Goal: Task Accomplishment & Management: Manage account settings

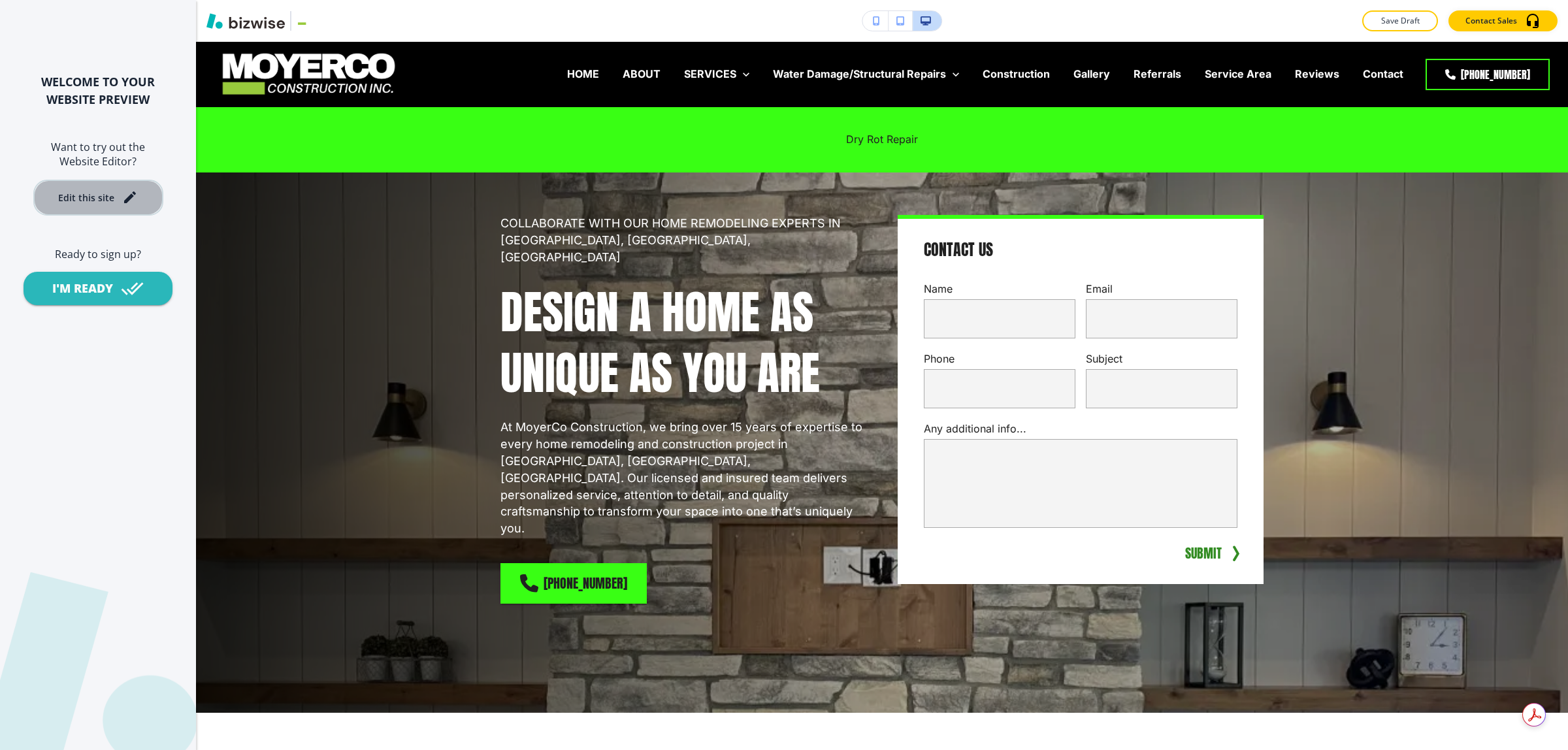
click at [71, 194] on div "Edit this site" at bounding box center [87, 198] width 56 height 10
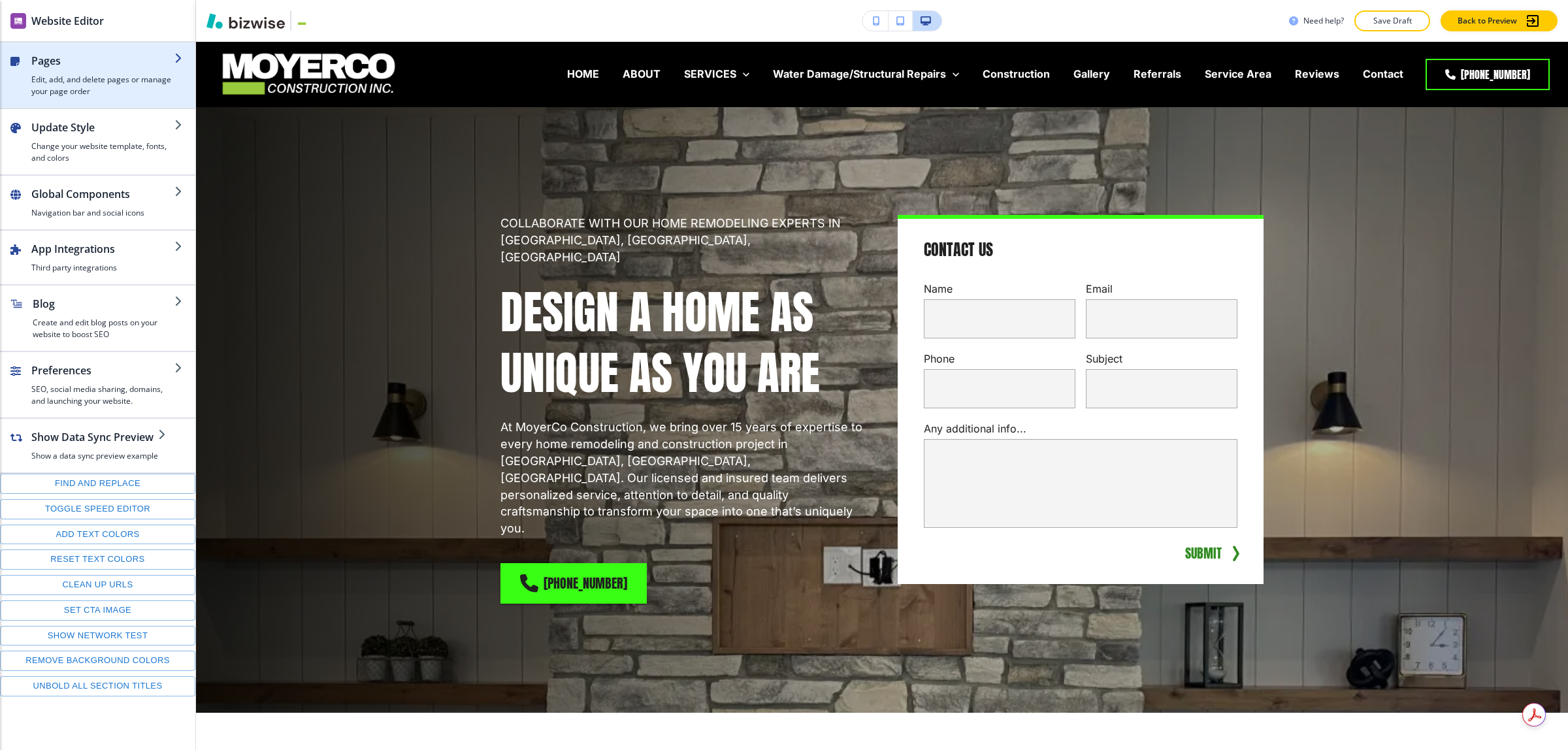
click at [85, 78] on h4 "Edit, add, and delete pages or manage your page order" at bounding box center [103, 86] width 143 height 24
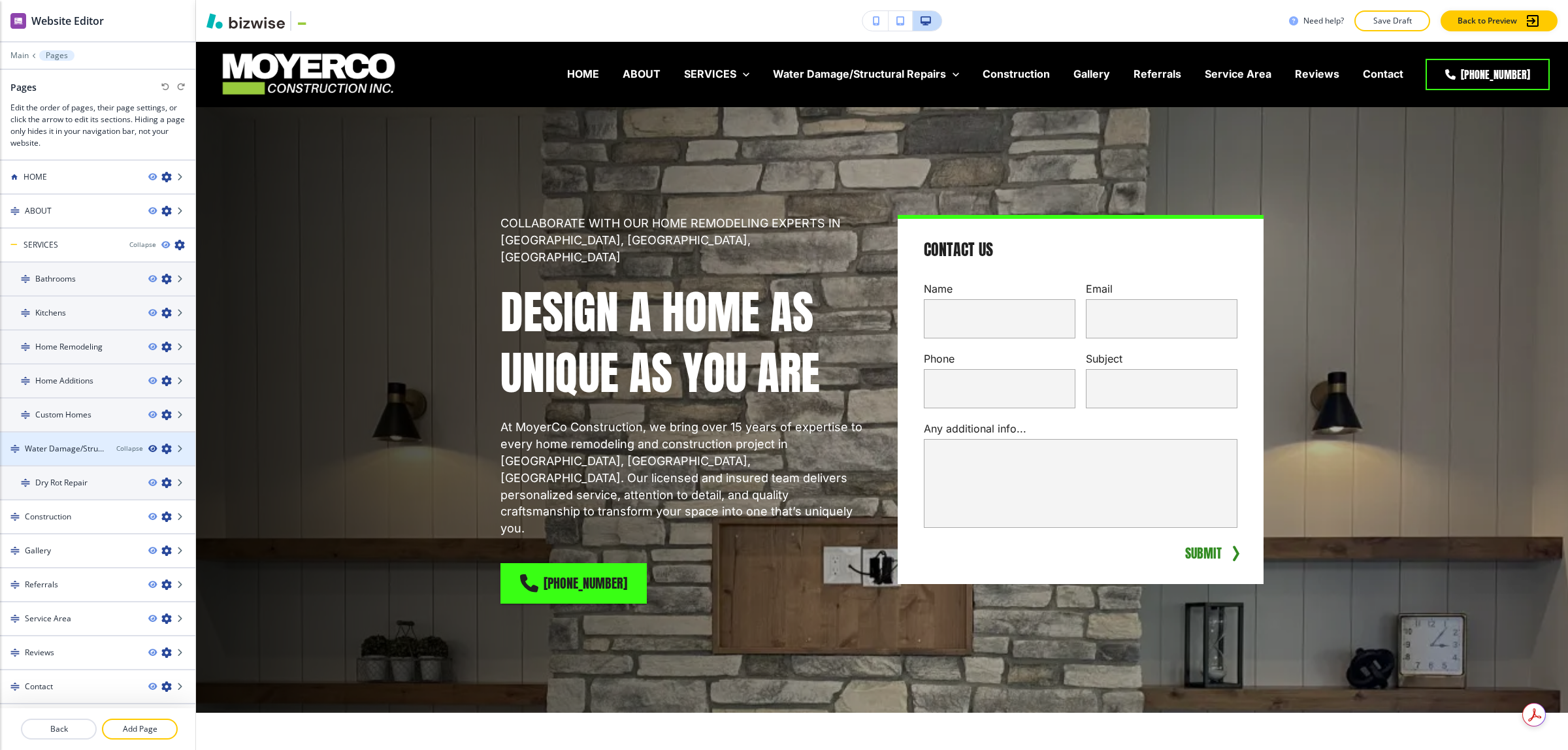
click at [148, 446] on icon "button" at bounding box center [152, 449] width 8 height 8
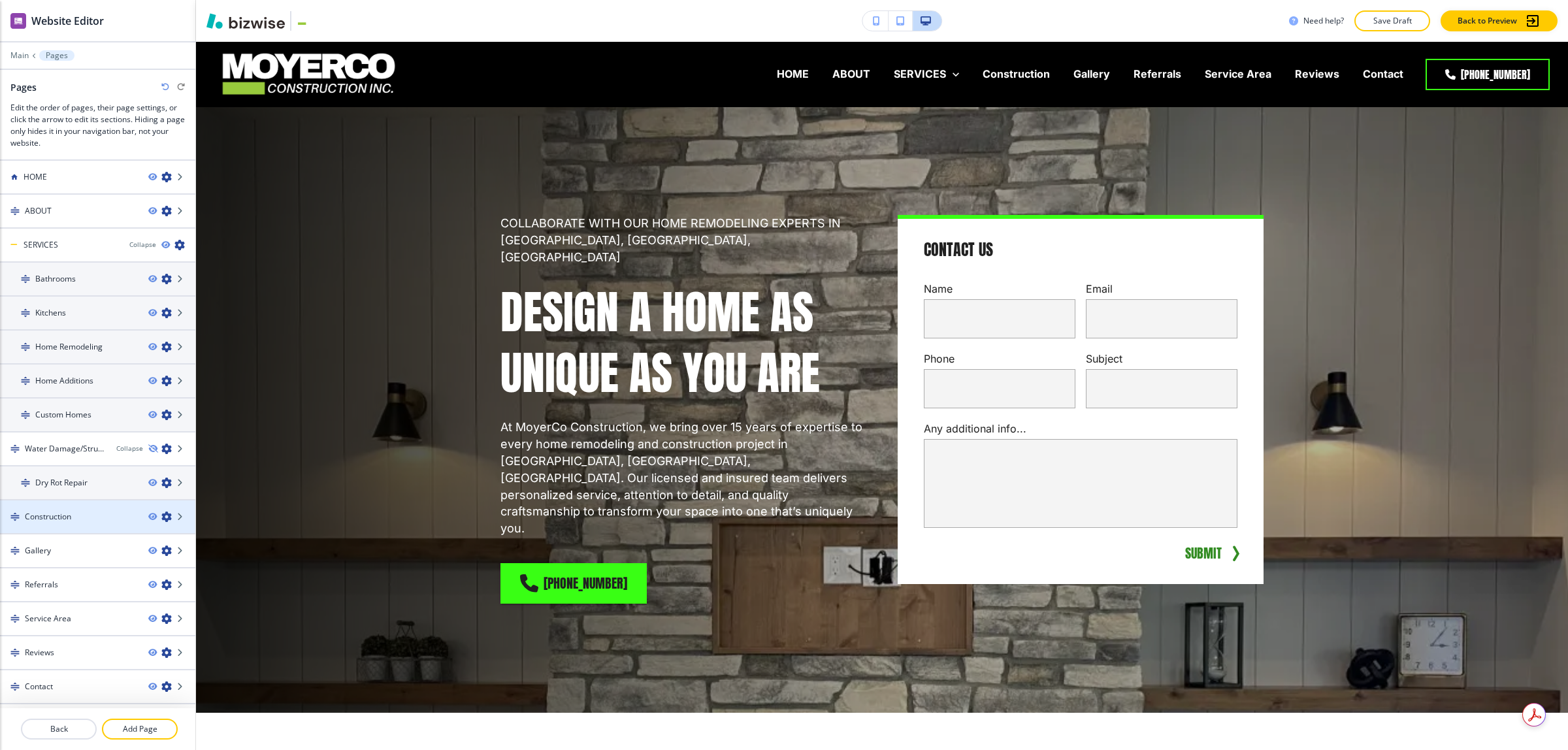
click at [56, 518] on h4 "Construction" at bounding box center [48, 517] width 46 height 12
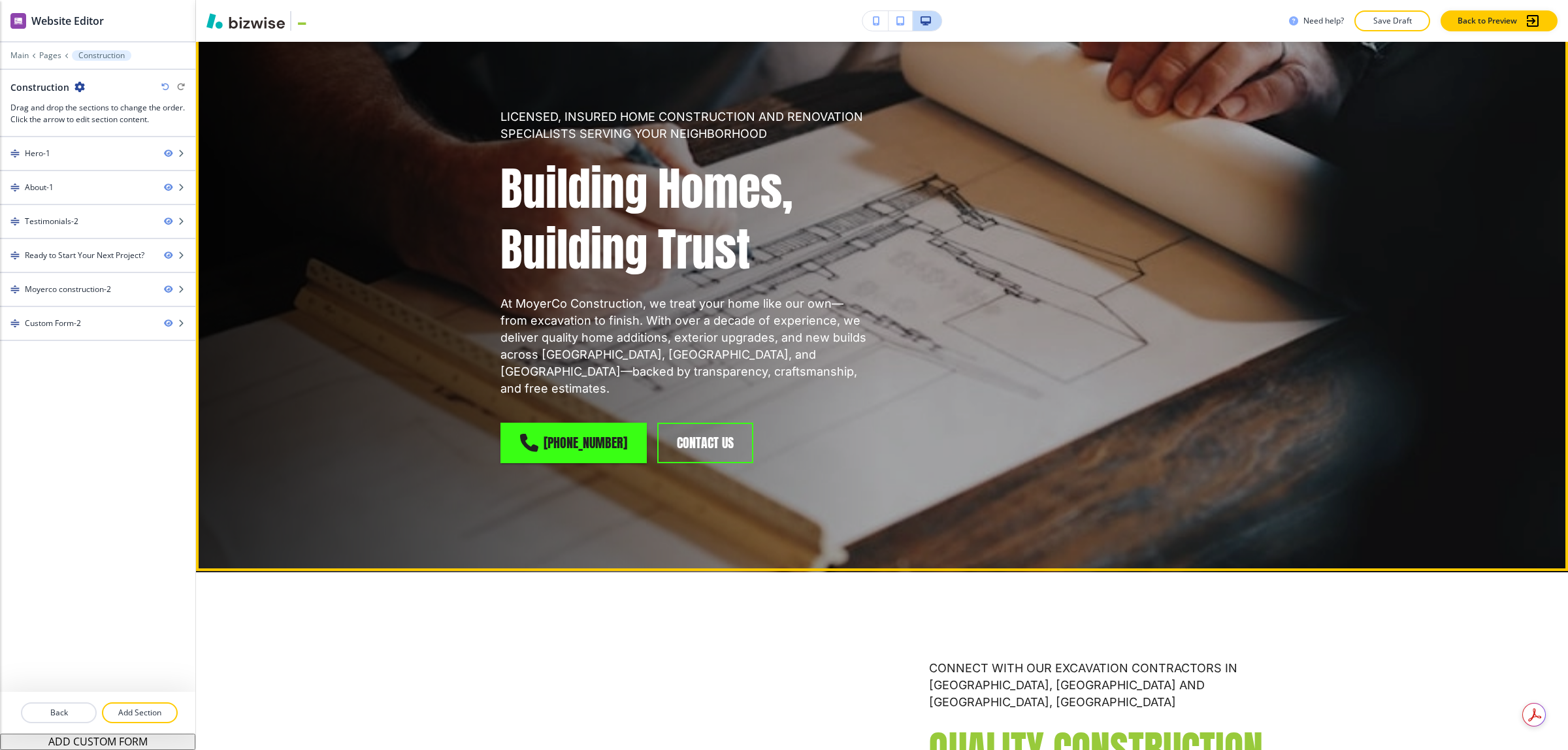
scroll to position [82, 0]
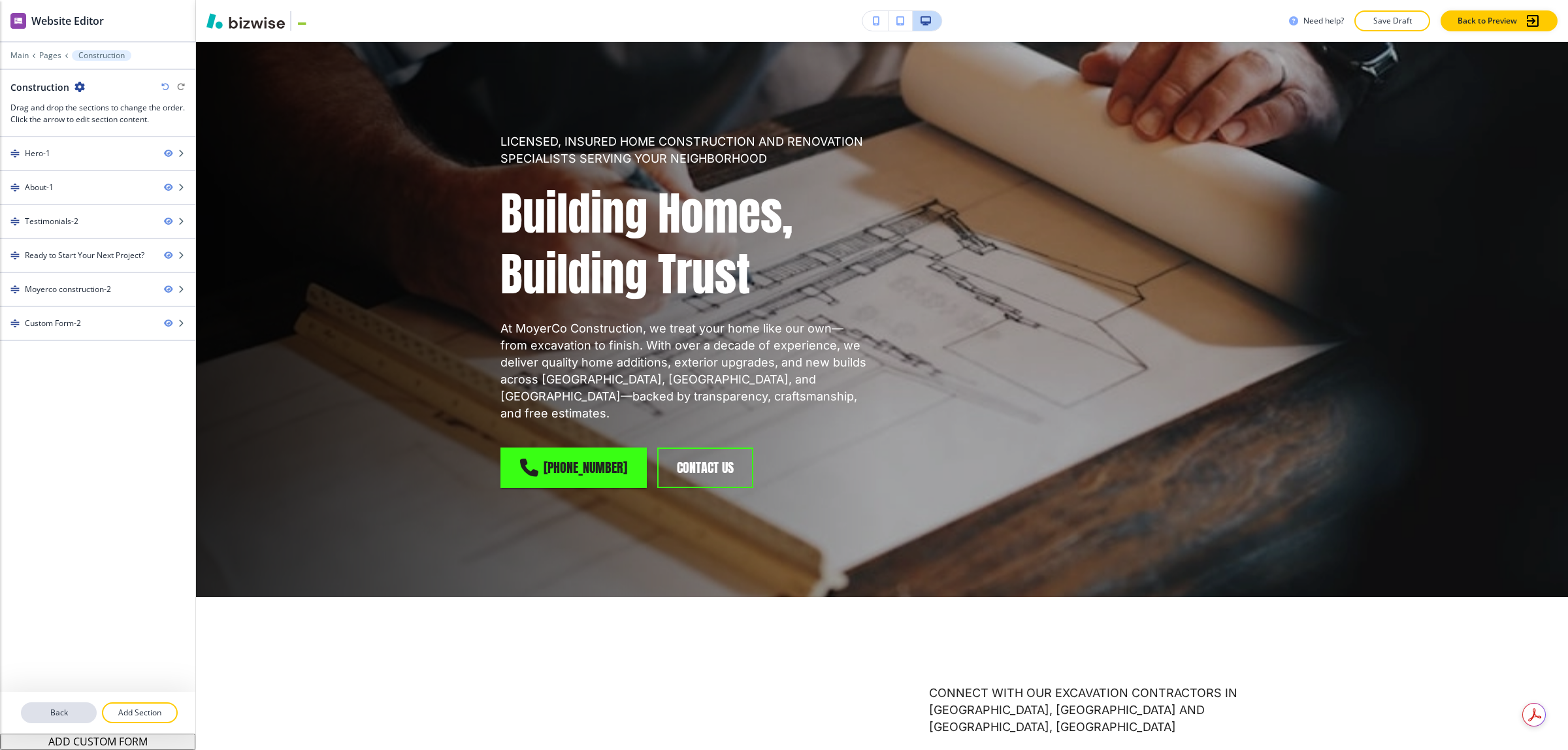
click at [62, 714] on p "Back" at bounding box center [59, 713] width 73 height 12
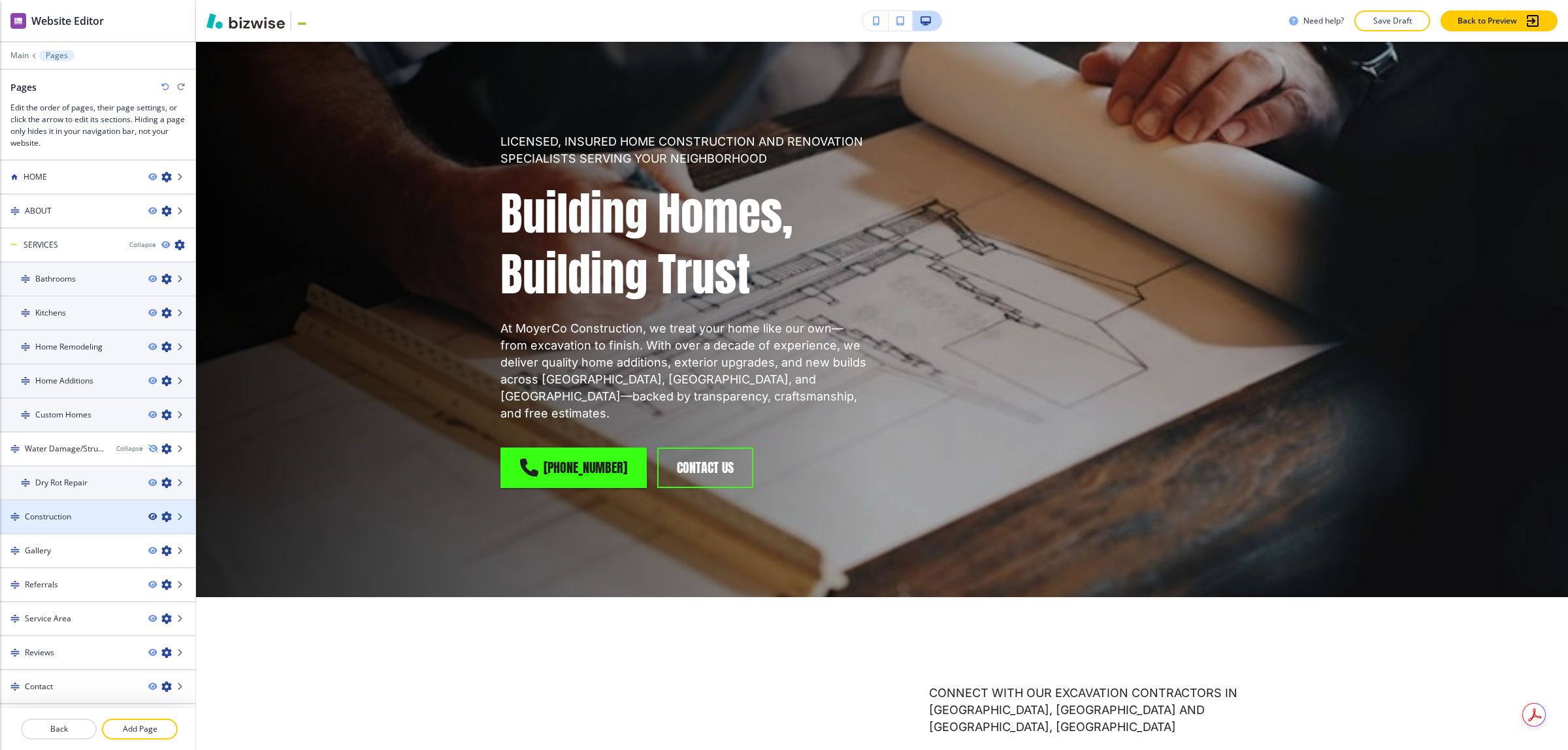
click at [148, 513] on icon "button" at bounding box center [152, 517] width 8 height 8
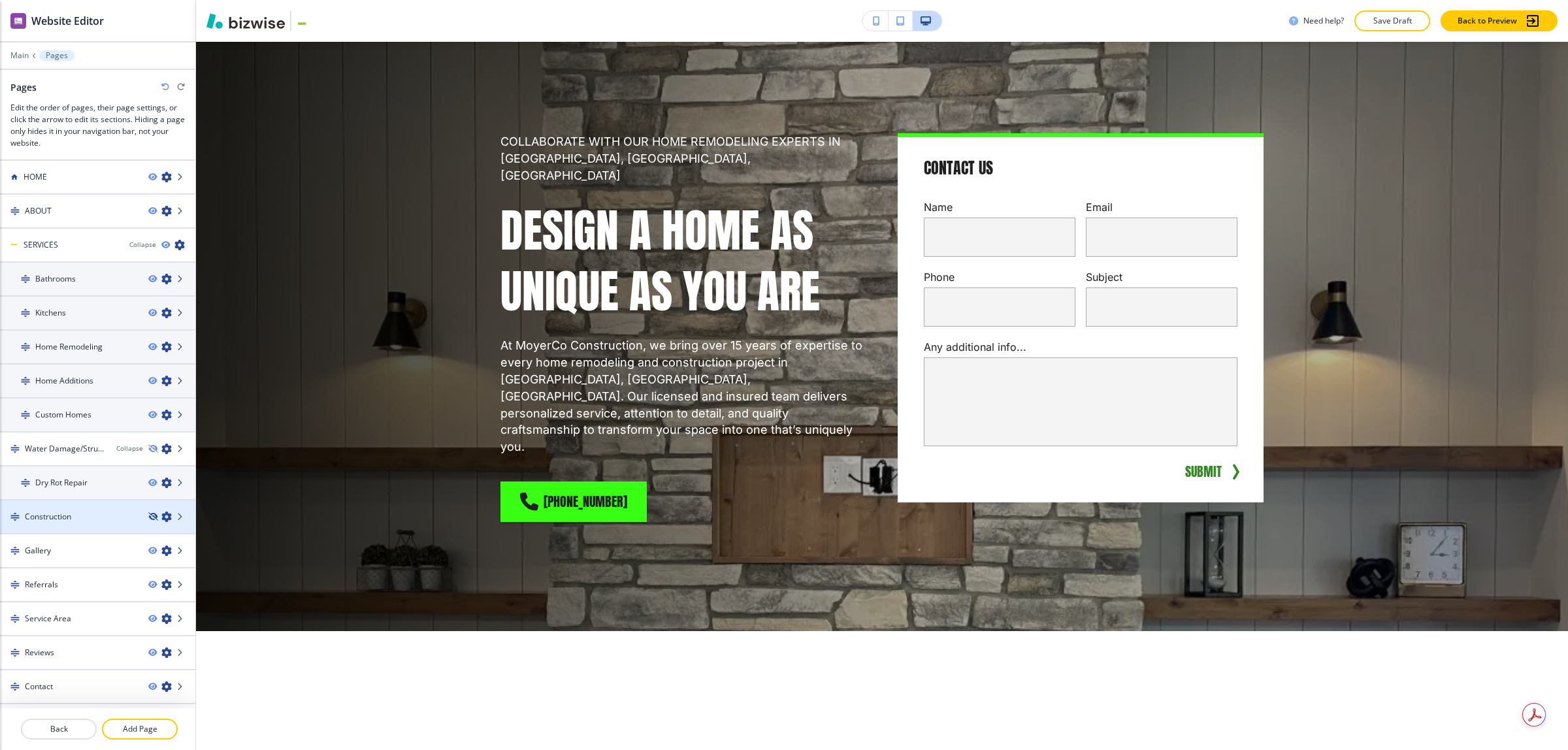
scroll to position [0, 0]
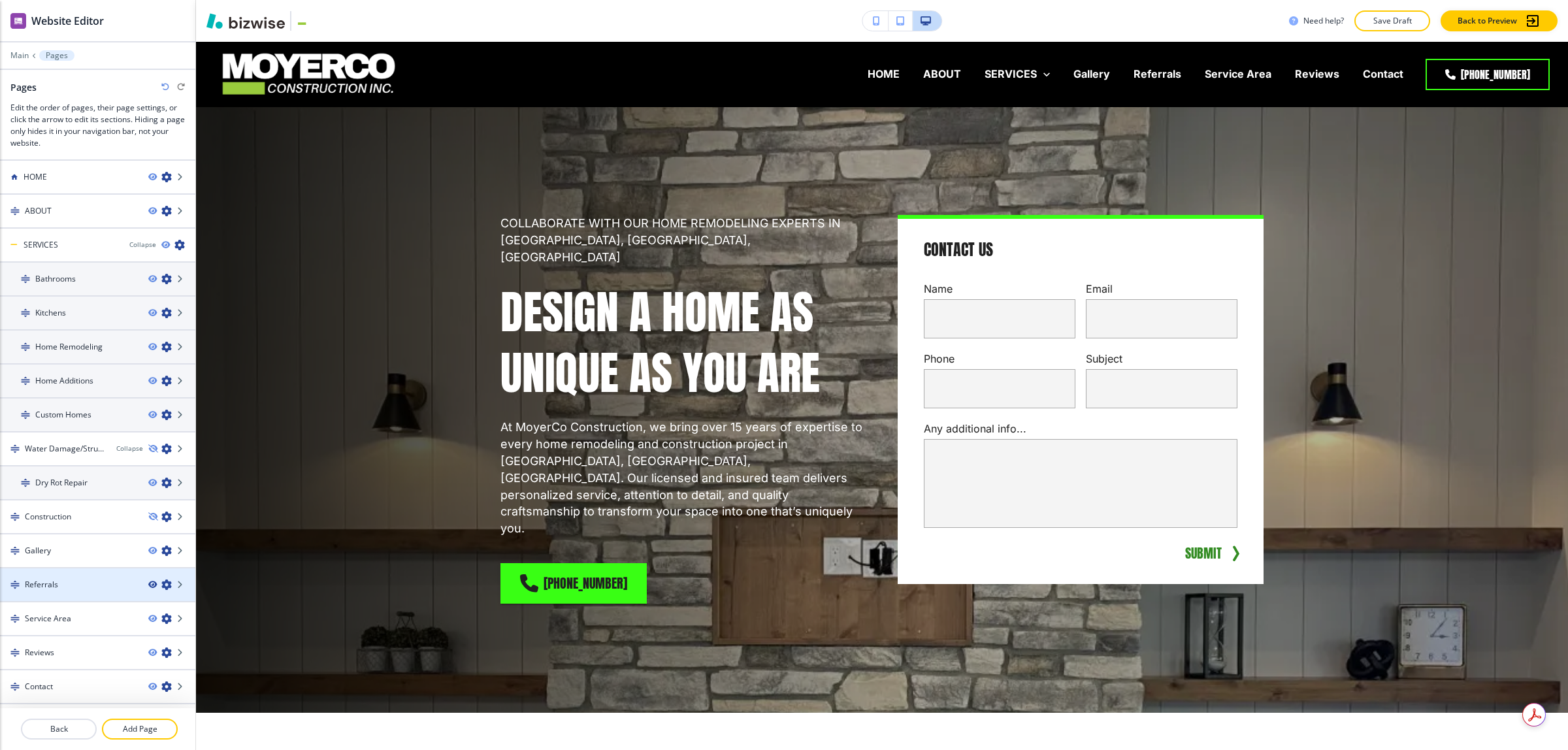
click at [148, 581] on icon "button" at bounding box center [152, 585] width 8 height 8
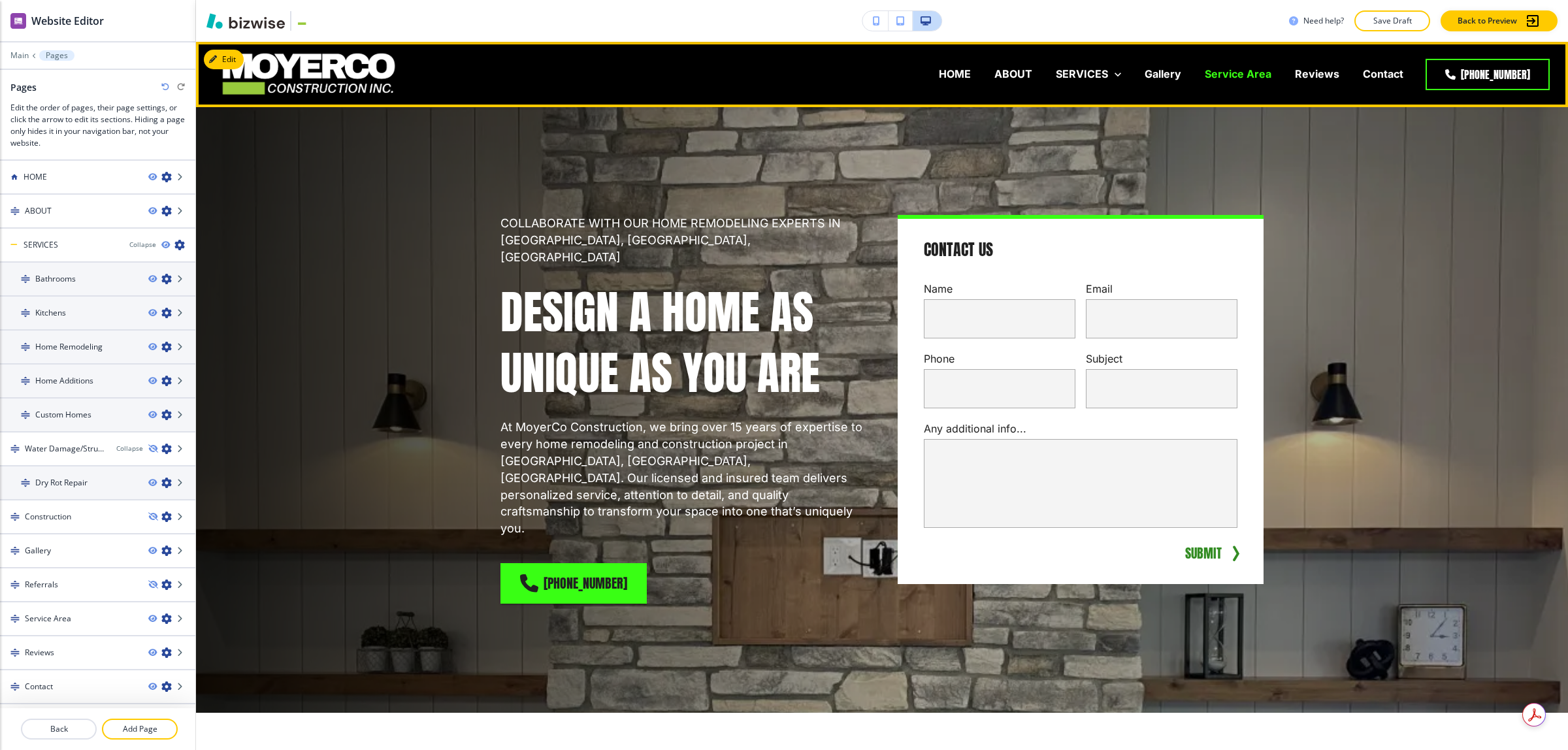
click at [1234, 80] on p "Service Area" at bounding box center [1238, 74] width 67 height 15
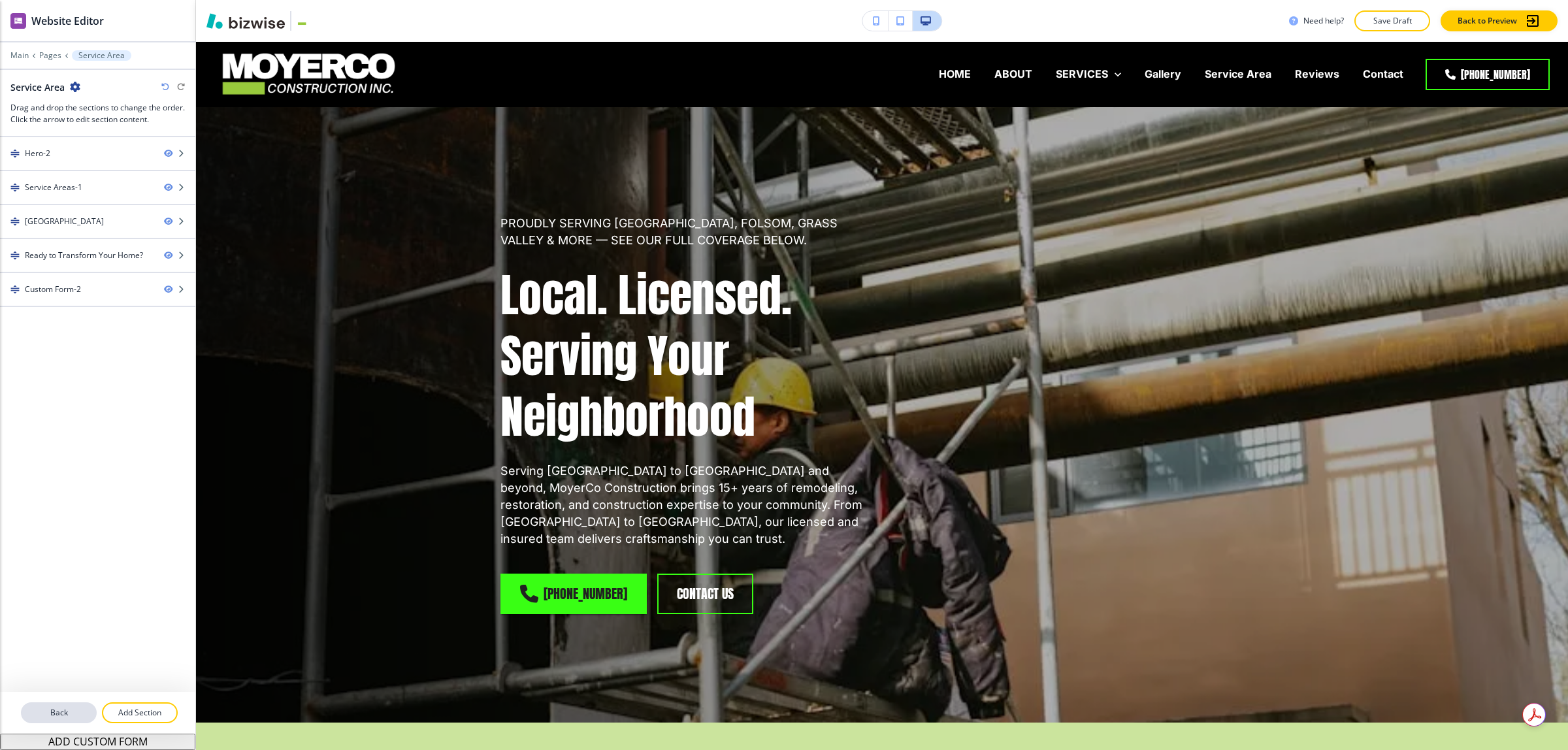
click at [71, 709] on p "Back" at bounding box center [59, 713] width 73 height 12
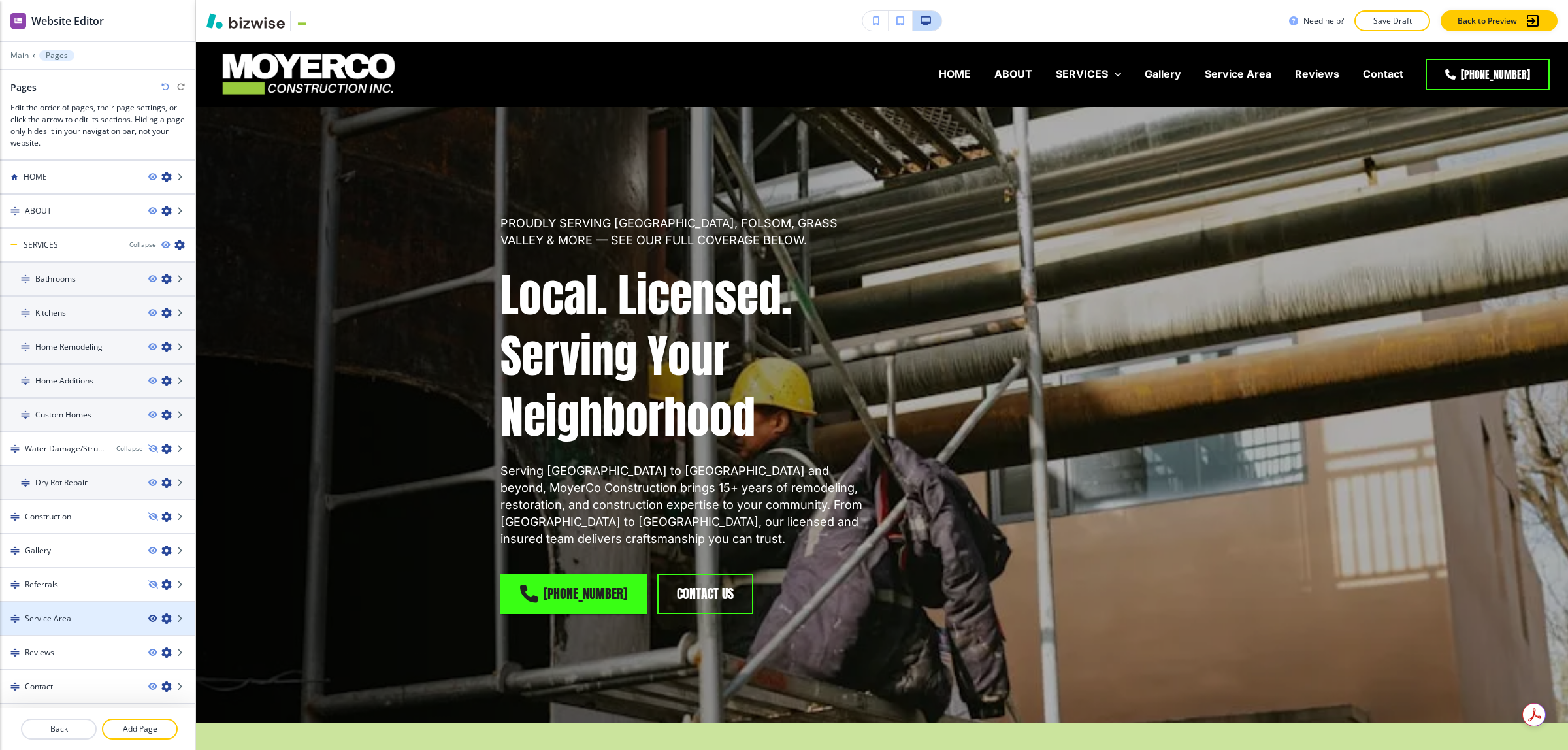
click at [148, 615] on icon "button" at bounding box center [152, 619] width 8 height 8
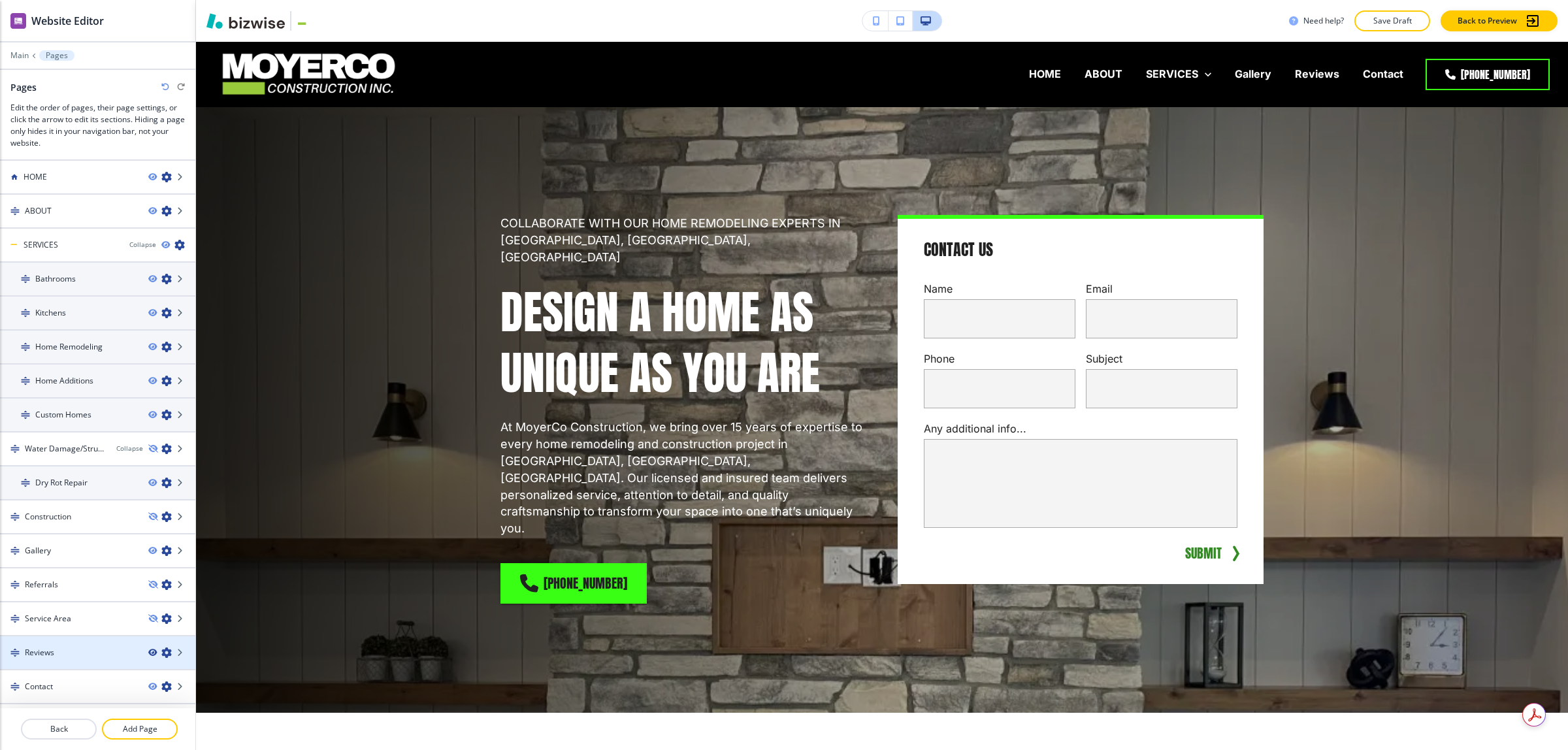
click at [148, 649] on icon "button" at bounding box center [152, 653] width 8 height 8
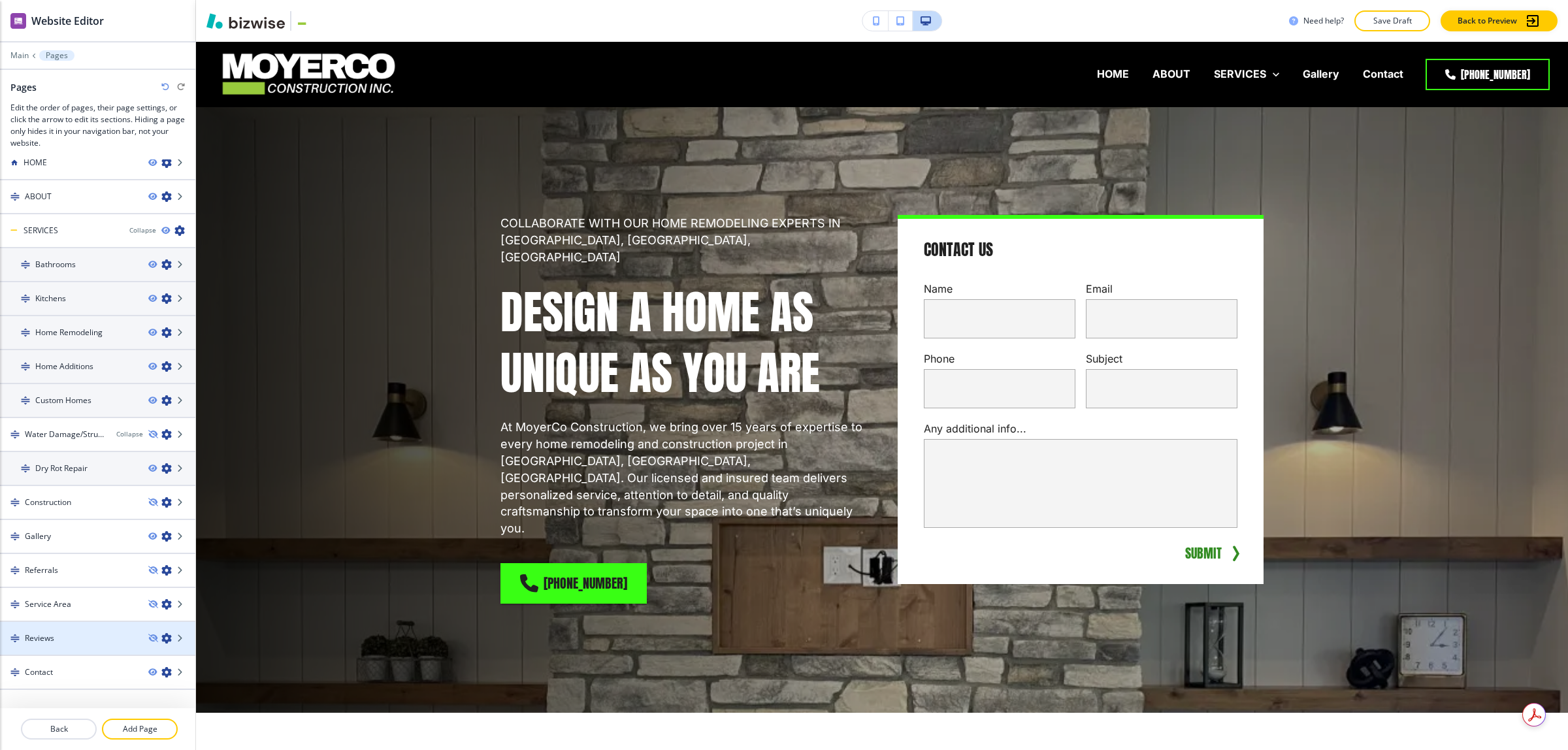
scroll to position [15, 0]
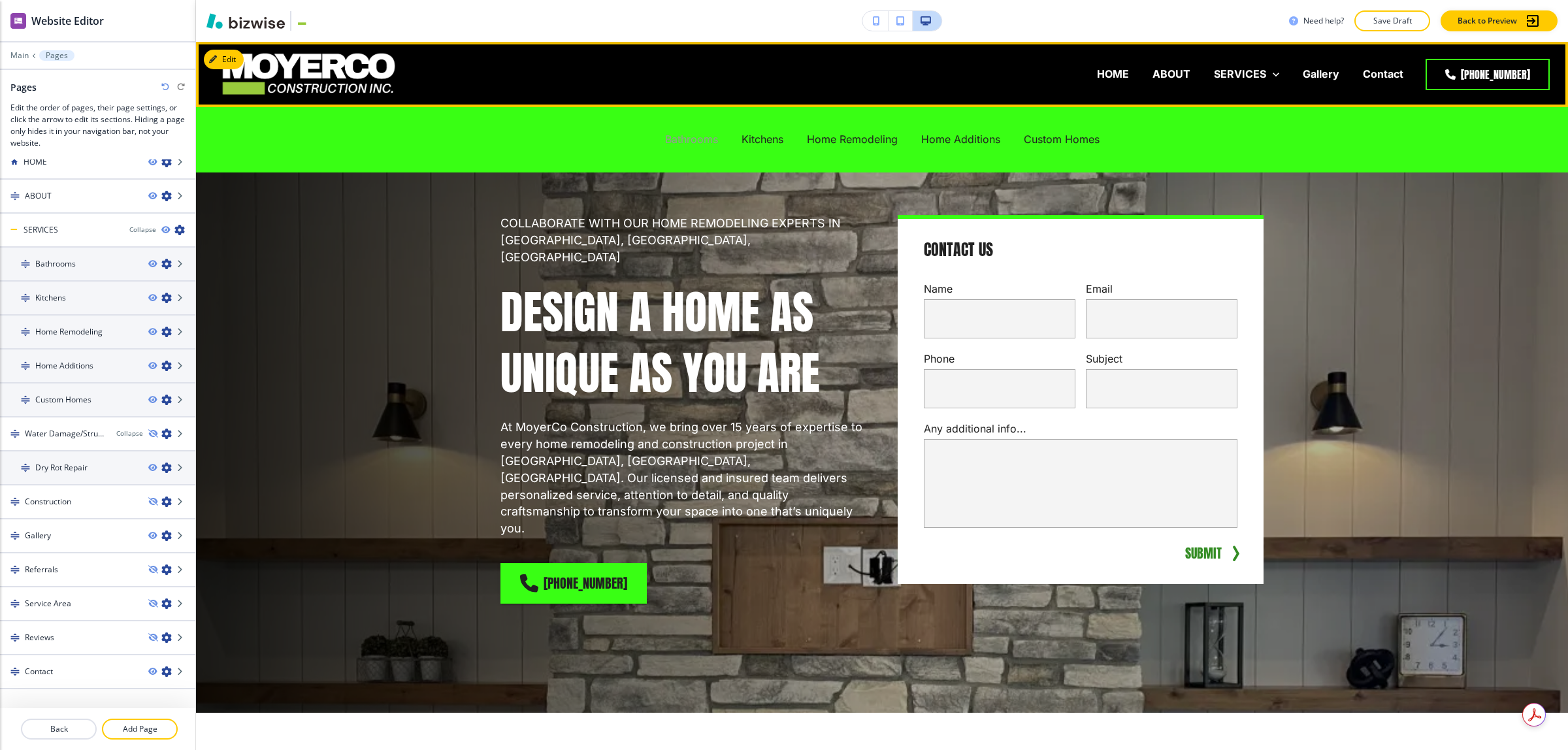
click at [675, 143] on p "Bathrooms" at bounding box center [691, 139] width 53 height 15
